Goal: Complete application form: Complete application form

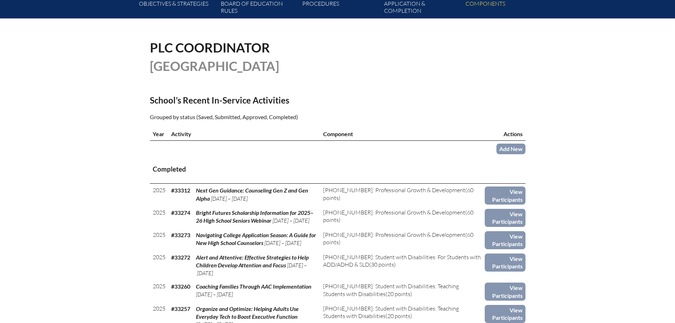
scroll to position [142, 0]
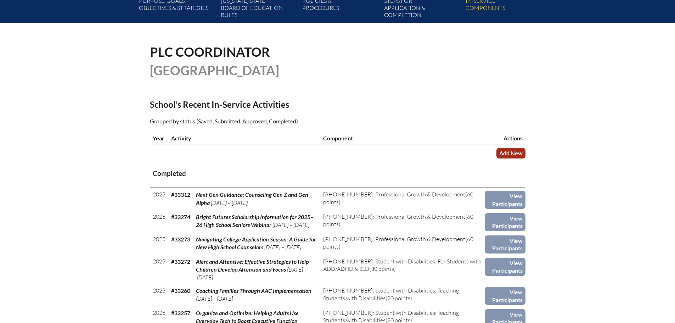
click at [508, 151] on link "Add New" at bounding box center [510, 153] width 29 height 10
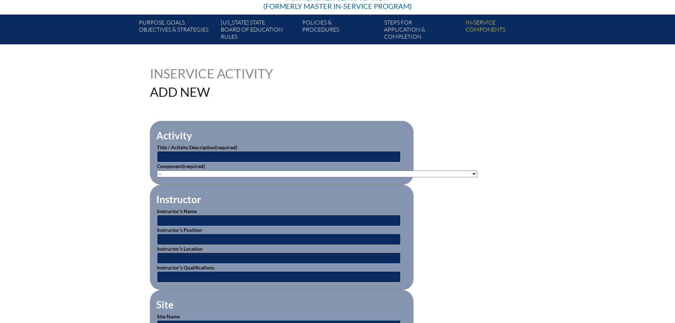
scroll to position [142, 0]
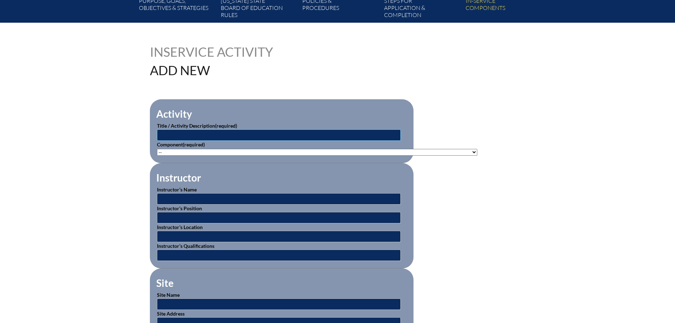
click at [278, 131] on input "text" at bounding box center [279, 134] width 244 height 11
type input "Introduction to Reflex with April Ray"
click at [314, 149] on select"]"] "-- 1-000-001: Appropriate Art Activities 1-000-002: Concept and Art Process for…" at bounding box center [317, 152] width 320 height 7
select select"]"] "20453"
click at [157, 149] on select"]"] "-- 1-000-001: Appropriate Art Activities 1-000-002: Concept and Art Process for…" at bounding box center [317, 152] width 320 height 7
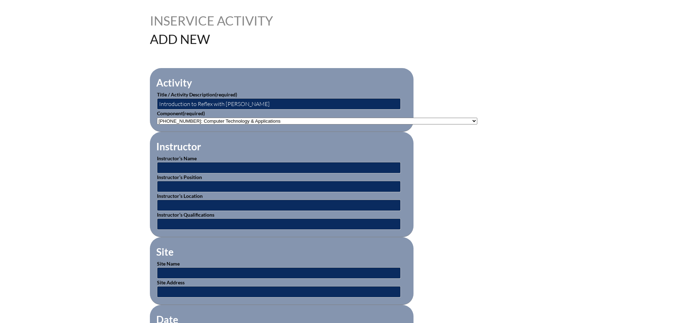
scroll to position [213, 0]
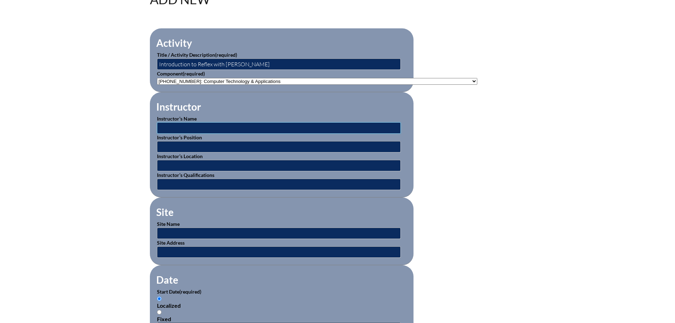
click at [277, 125] on input "text" at bounding box center [279, 127] width 244 height 11
type input "April Ray"
click at [262, 144] on input "text" at bounding box center [279, 146] width 244 height 11
type input "Certified Instructor"
drag, startPoint x: 270, startPoint y: 58, endPoint x: 213, endPoint y: 58, distance: 57.4
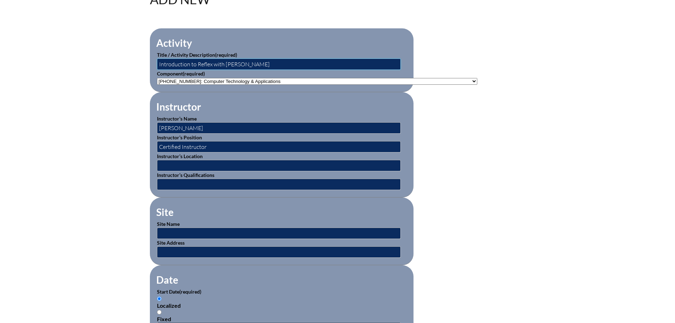
click at [213, 58] on input "Introduction to Reflex with April Ray" at bounding box center [279, 63] width 244 height 11
type input "Introduction to Reflex"
click at [225, 164] on input "text" at bounding box center [279, 165] width 244 height 11
type input "online"
click at [212, 233] on input "text" at bounding box center [279, 232] width 244 height 11
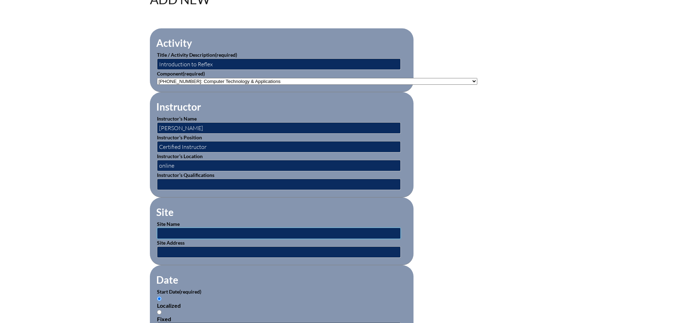
click at [243, 227] on input "text" at bounding box center [279, 232] width 244 height 11
type input "Gizmos Explore Learning"
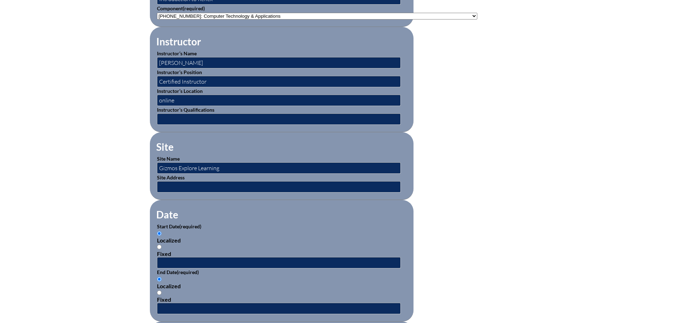
scroll to position [390, 0]
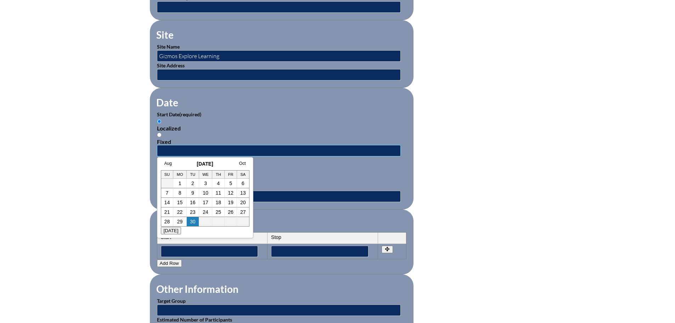
click at [235, 145] on input "text" at bounding box center [279, 150] width 244 height 11
click at [180, 162] on h3 "September 2025" at bounding box center [205, 164] width 89 height 6
click at [243, 211] on link "27" at bounding box center [243, 212] width 6 height 6
type input "2025-09-27 1:28 PM"
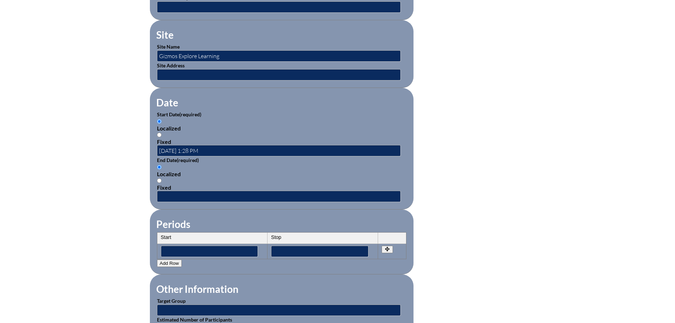
click at [265, 185] on div "Fixed" at bounding box center [281, 187] width 249 height 7
click at [162, 183] on input "Fixed" at bounding box center [159, 180] width 5 height 5
radio input "true"
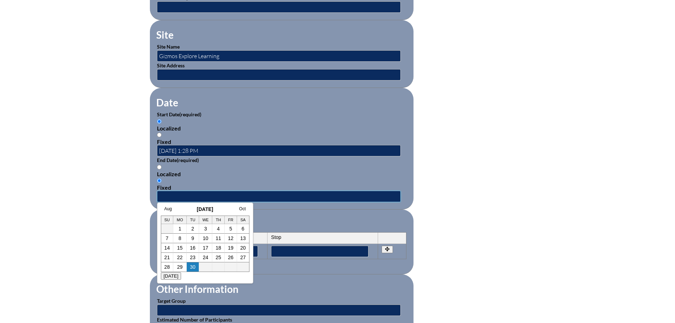
click at [261, 191] on input "text" at bounding box center [279, 196] width 244 height 11
drag, startPoint x: 176, startPoint y: 208, endPoint x: 188, endPoint y: 208, distance: 12.4
click at [176, 208] on h3 "September 2025" at bounding box center [205, 209] width 89 height 6
click at [242, 259] on link "27" at bounding box center [243, 257] width 6 height 6
type input "2025-09-27 1:28 PM"
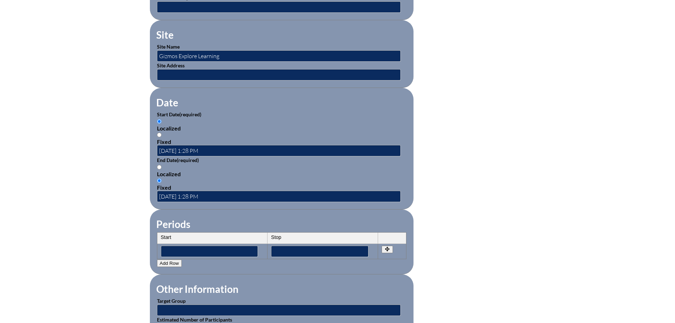
click at [271, 209] on fieldset "Periods Start Stop No rows created Add new row Start Stop Start Stop" at bounding box center [282, 241] width 264 height 65
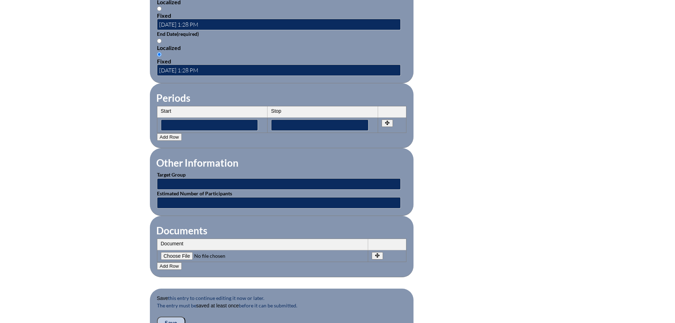
scroll to position [531, 0]
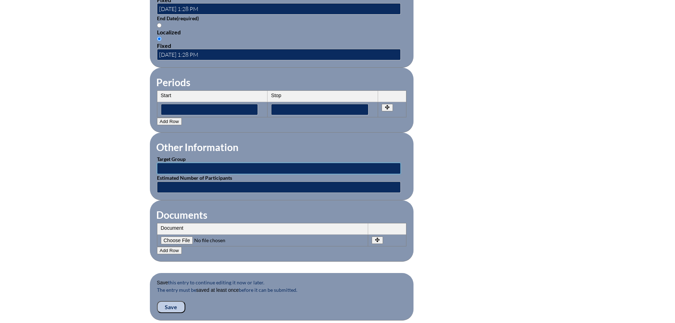
click at [210, 163] on input "text" at bounding box center [279, 168] width 244 height 11
type input "Classroom Teachers"
click at [172, 236] on input"] "file" at bounding box center [209, 240] width 96 height 8
type input"] "C:\fakepath\Reflex.pdf"
click at [168, 301] on input "Save" at bounding box center [171, 307] width 28 height 12
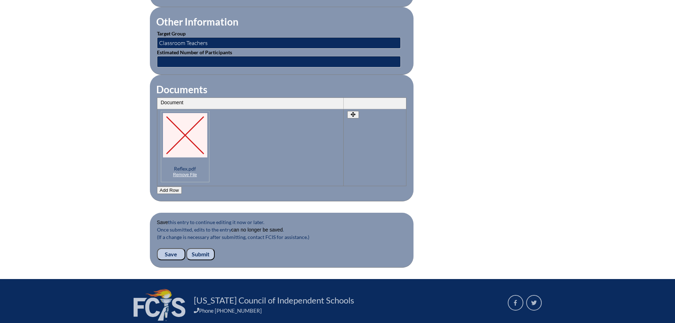
scroll to position [710, 0]
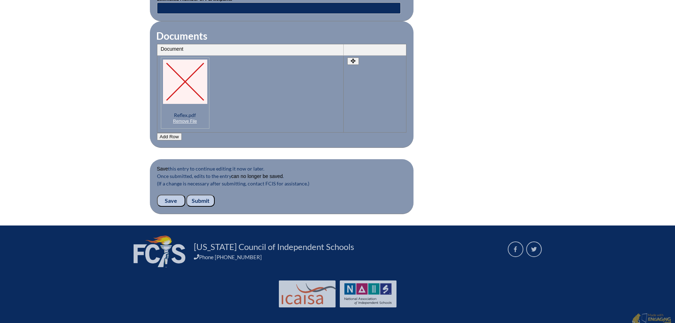
click at [206, 194] on input "Submit" at bounding box center [200, 200] width 28 height 12
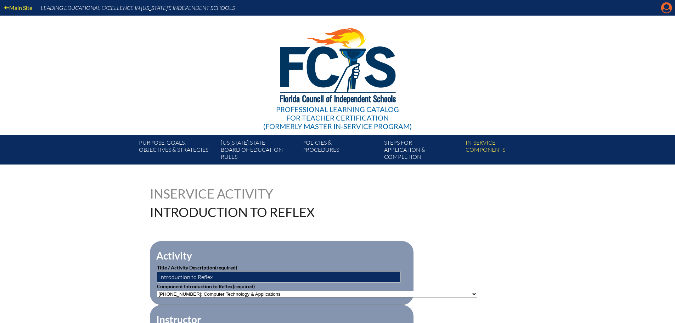
click at [667, 6] on icon "Manage account" at bounding box center [666, 7] width 11 height 11
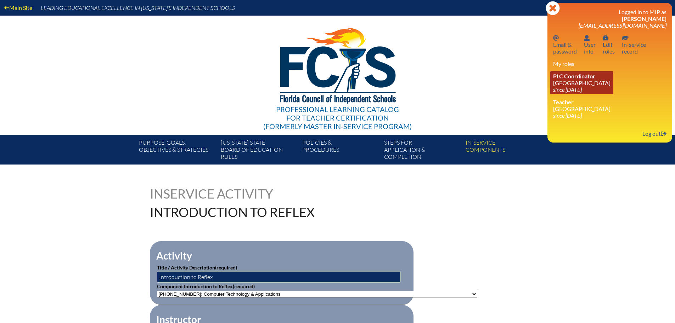
click at [579, 72] on link "PLC Coordinator Canterbury School since 2021 Aug 2" at bounding box center [581, 82] width 63 height 23
